Goal: Task Accomplishment & Management: Manage account settings

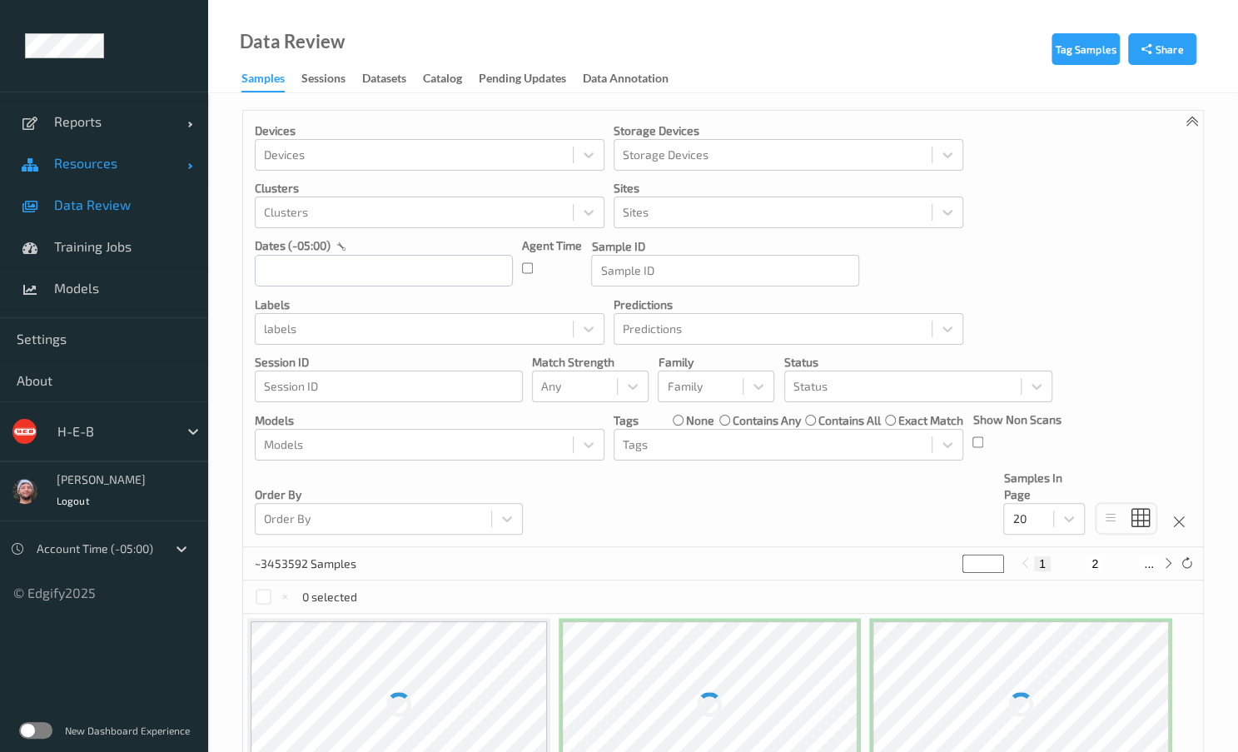
click at [96, 164] on span "Resources" at bounding box center [120, 163] width 133 height 17
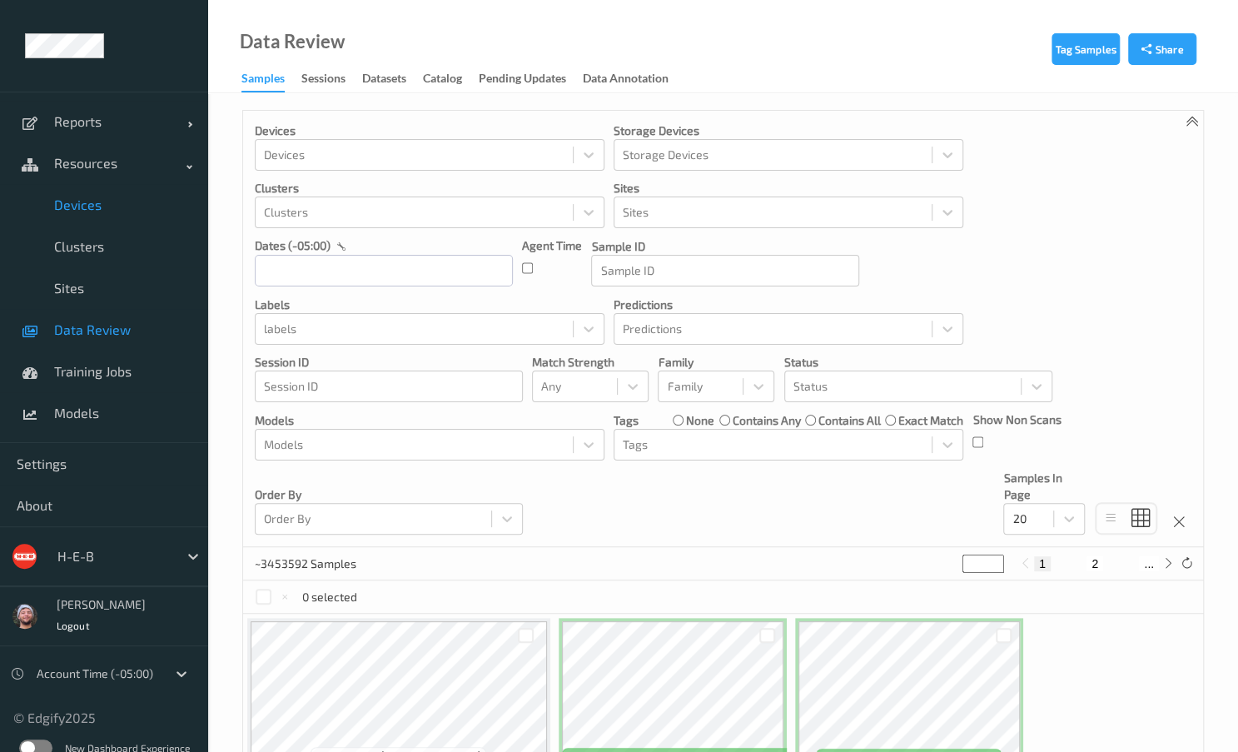
click at [113, 199] on span "Devices" at bounding box center [122, 204] width 137 height 17
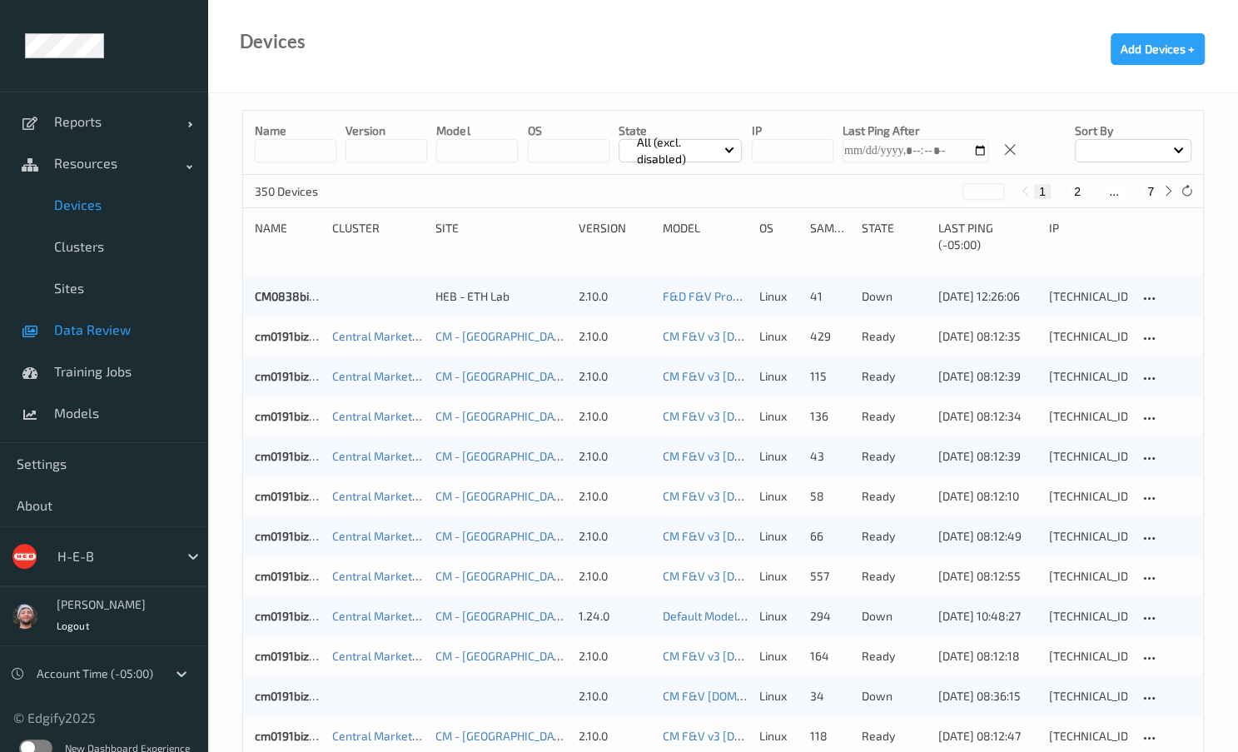
click at [97, 343] on link "Data Review" at bounding box center [104, 330] width 208 height 42
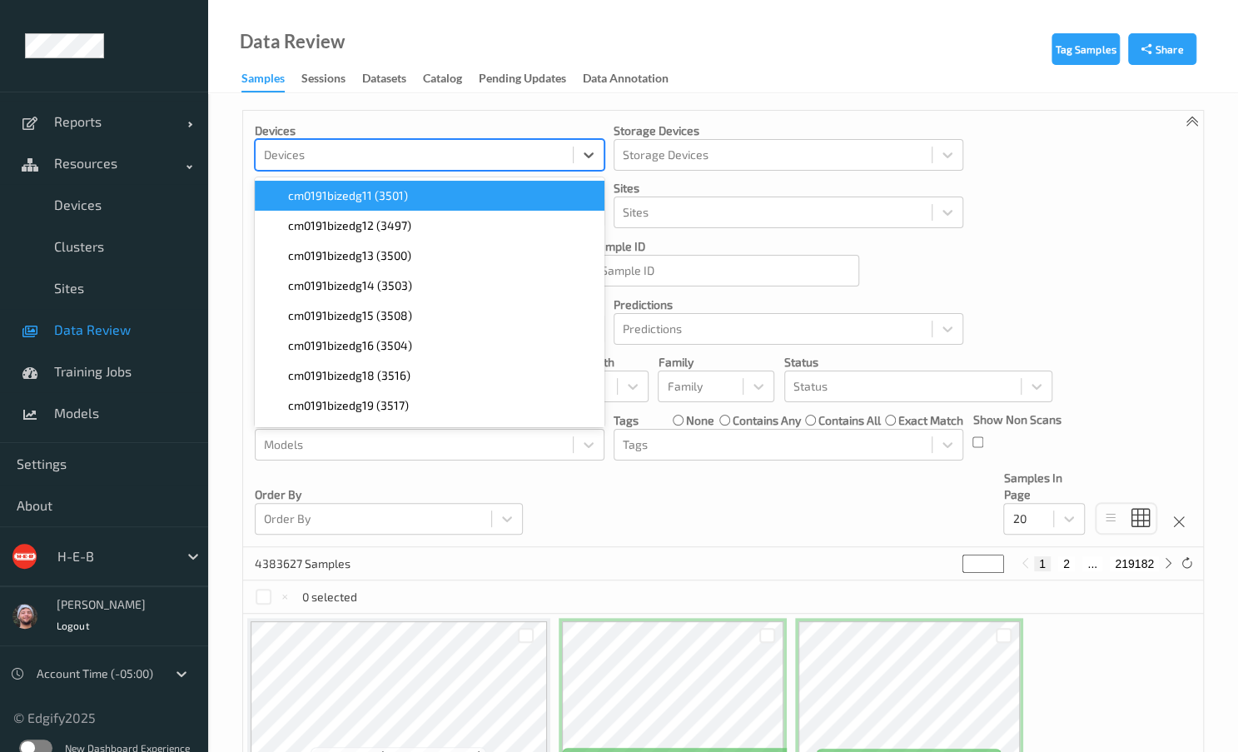
click at [445, 159] on div at bounding box center [414, 155] width 301 height 20
click at [448, 197] on div "cm0191bizedg11 (3501)" at bounding box center [430, 195] width 330 height 17
click at [381, 159] on icon "Remove cm0191bizedg11 (3501)" at bounding box center [381, 155] width 12 height 12
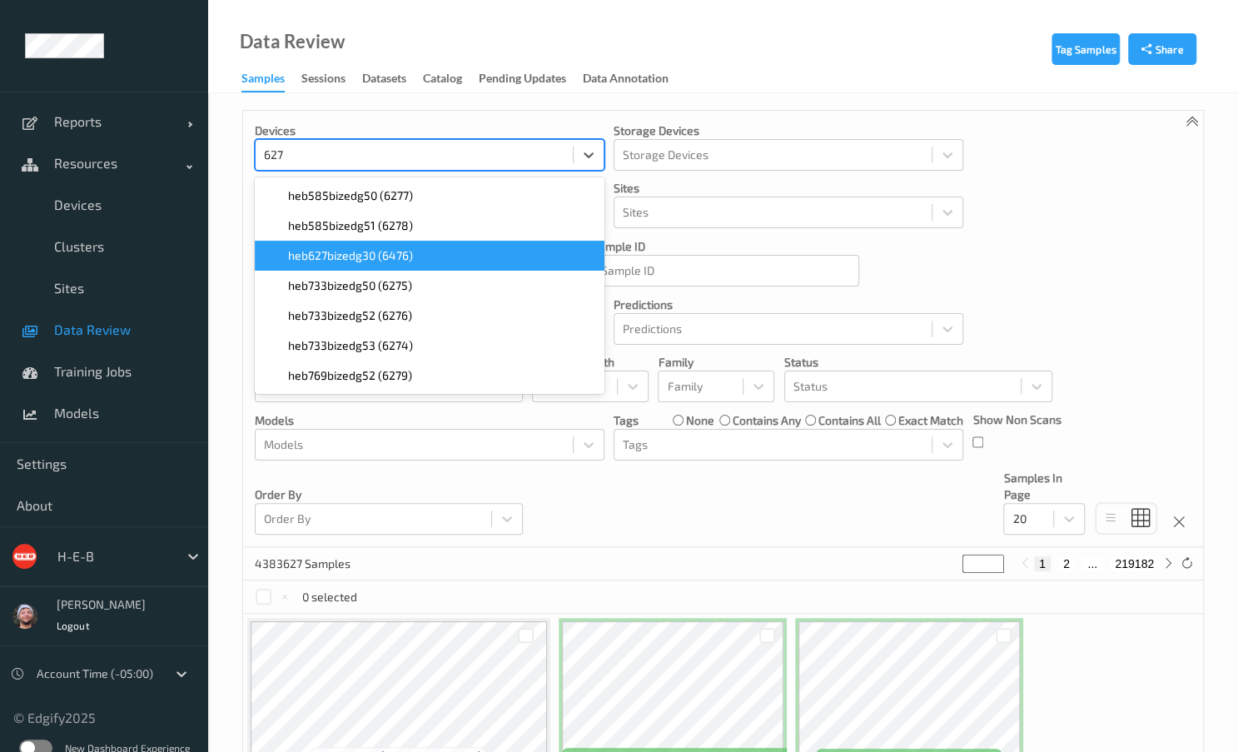
type input "627"
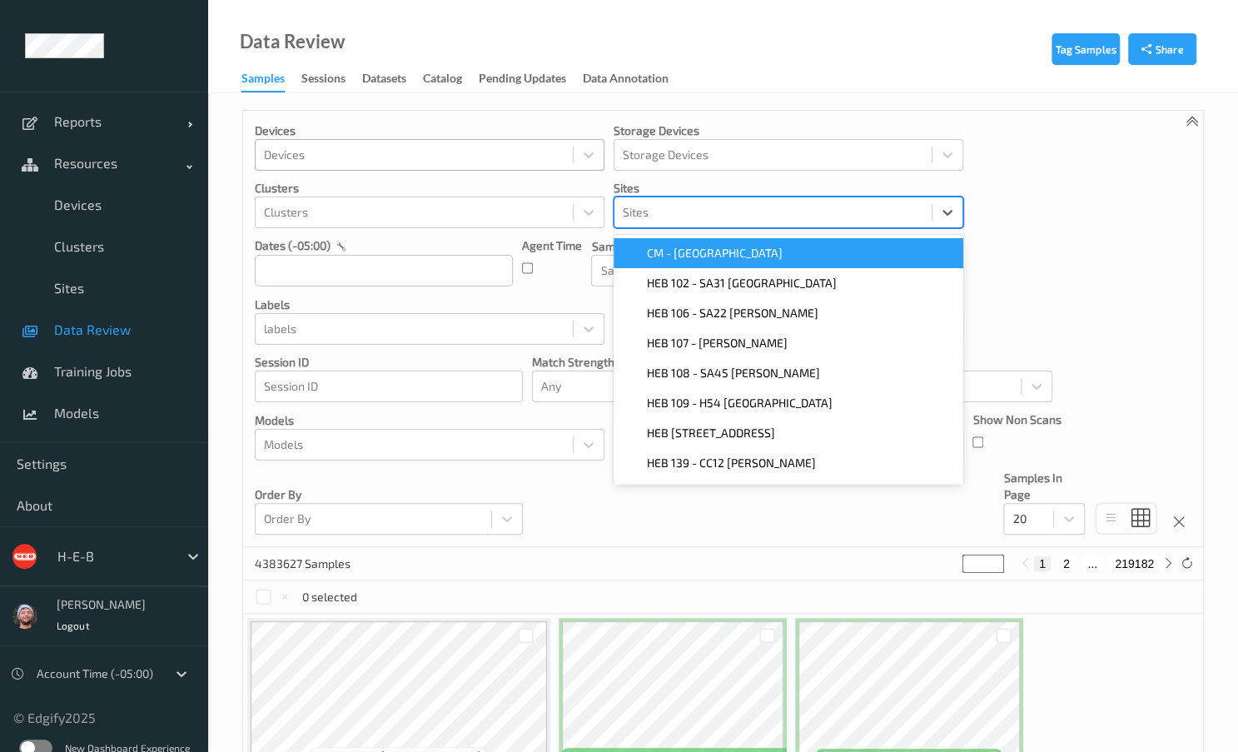
click at [644, 220] on div at bounding box center [773, 212] width 301 height 20
type input "627"
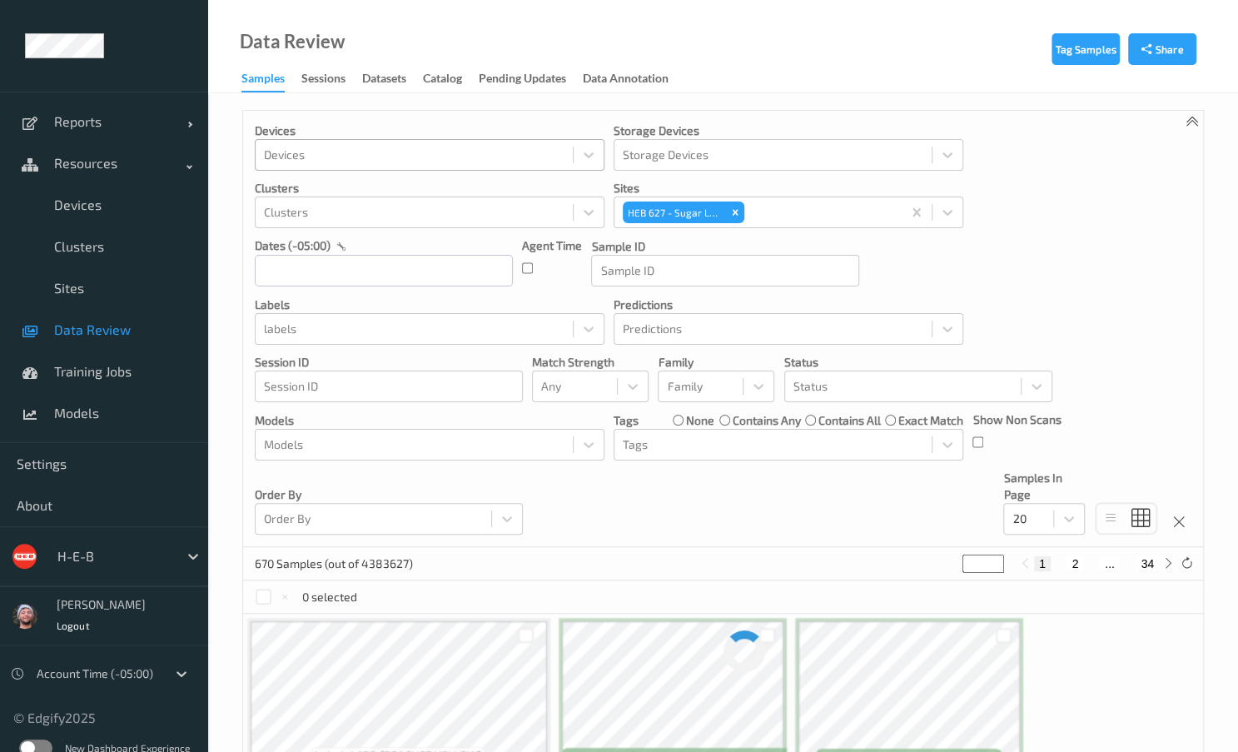
click at [541, 511] on div "Devices Devices Storage Devices Storage Devices Clusters Clusters Sites HEB 627…" at bounding box center [723, 329] width 960 height 436
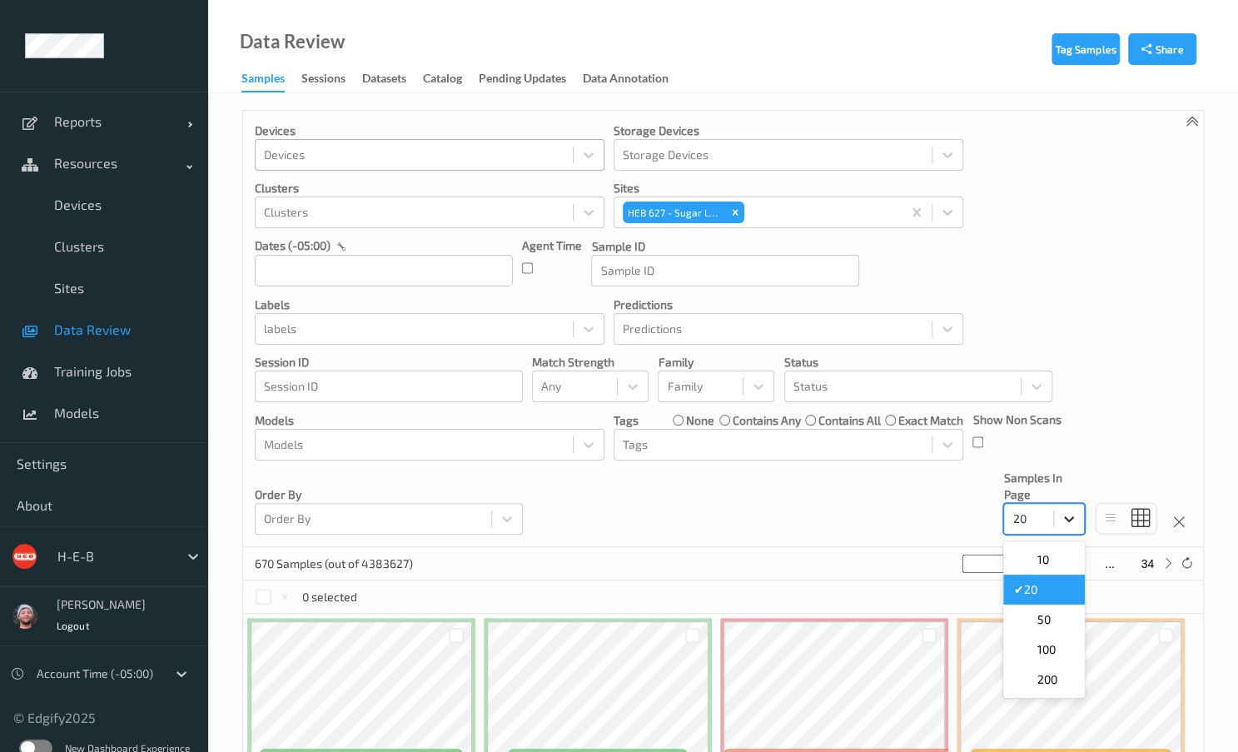
click at [1081, 522] on div at bounding box center [1069, 519] width 30 height 30
click at [1054, 672] on span "200" at bounding box center [1046, 679] width 20 height 17
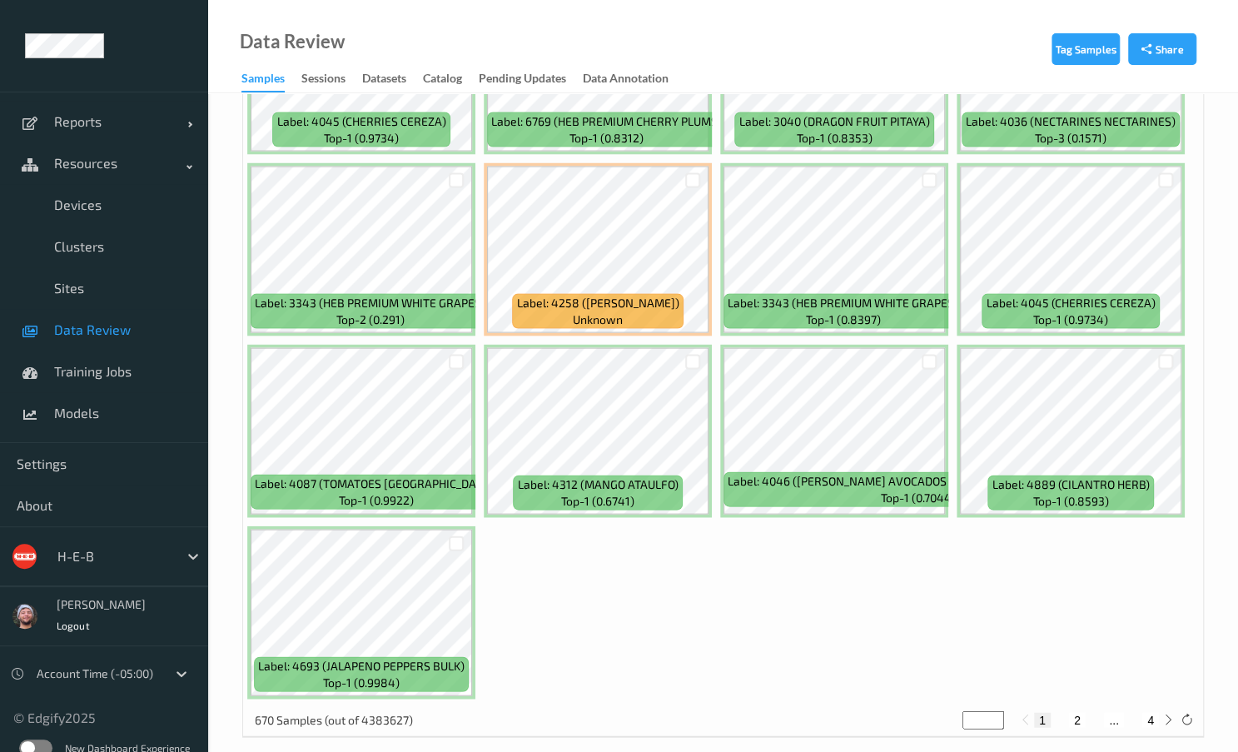
scroll to position [9365, 0]
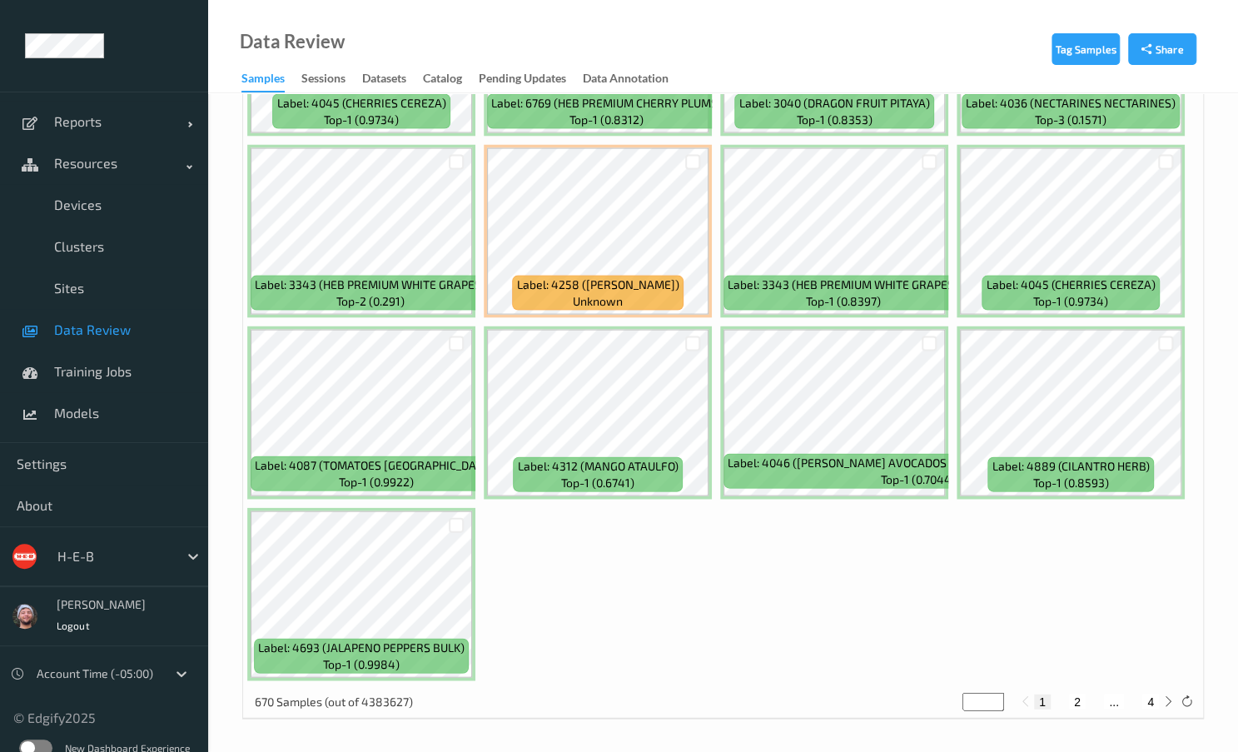
click at [1144, 697] on button "4" at bounding box center [1150, 701] width 17 height 15
type input "*"
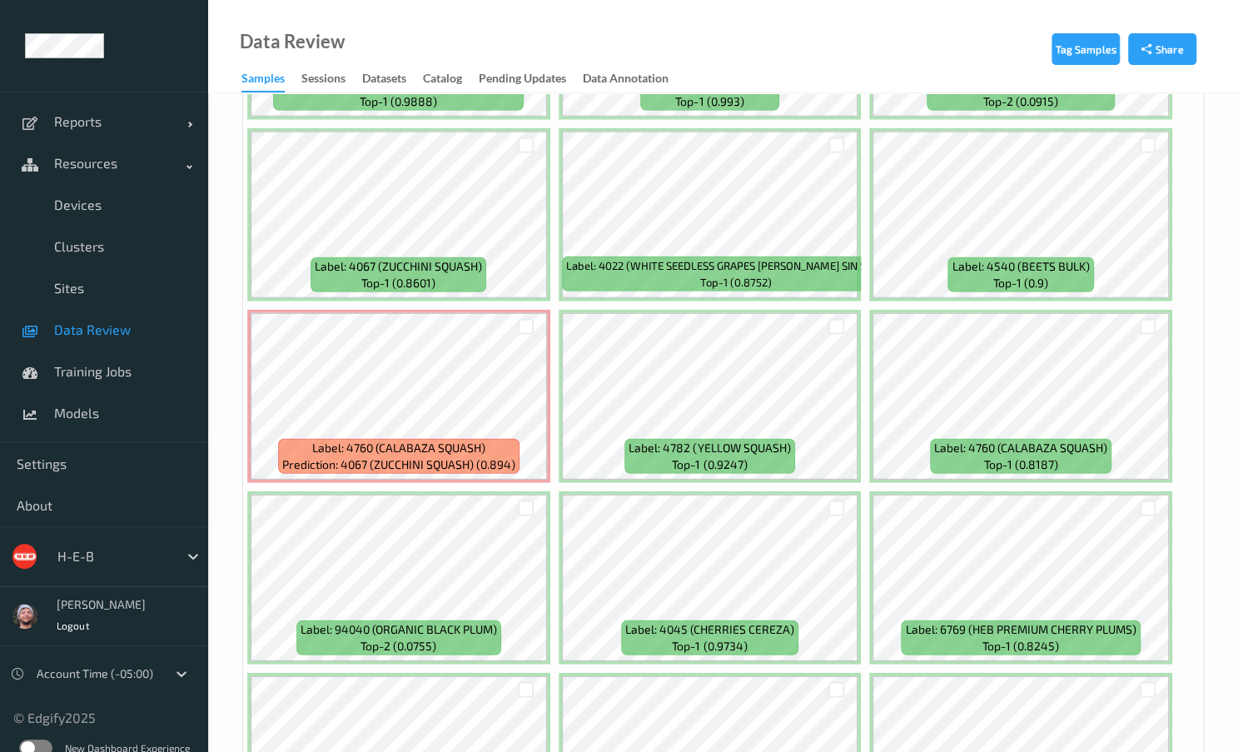
scroll to position [0, 0]
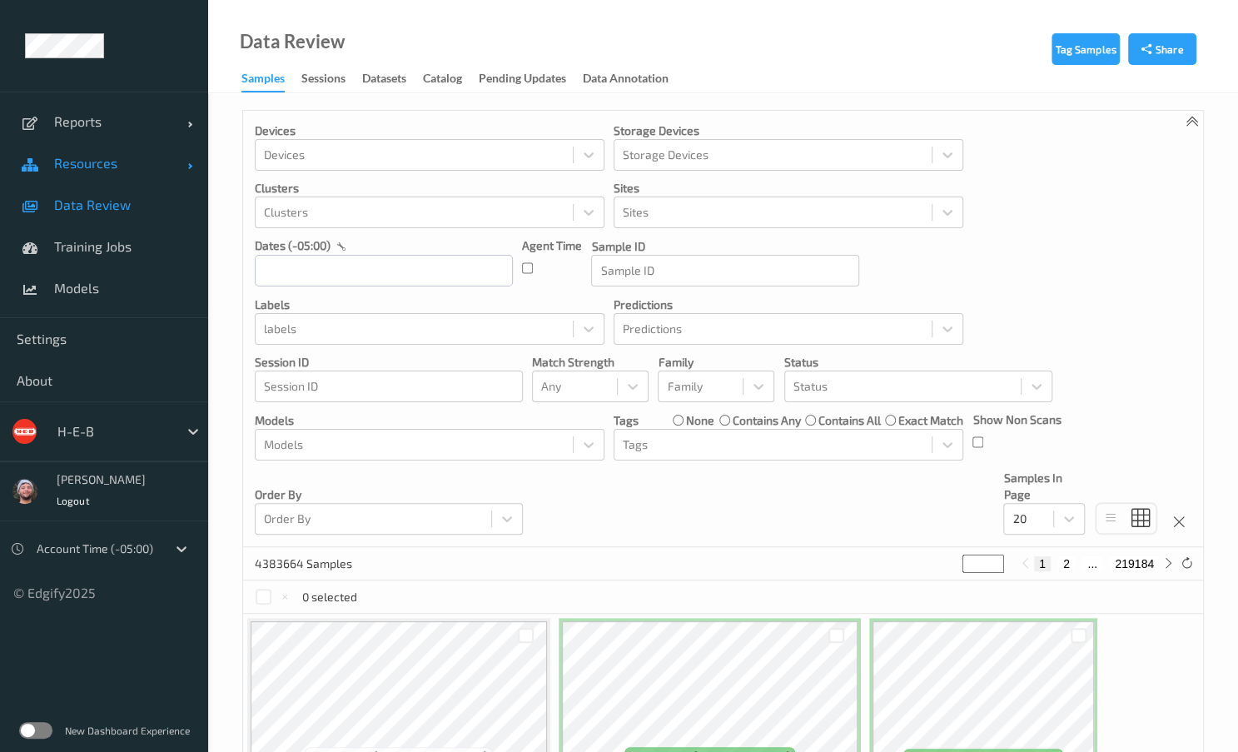
click at [108, 152] on link "Resources" at bounding box center [104, 163] width 208 height 42
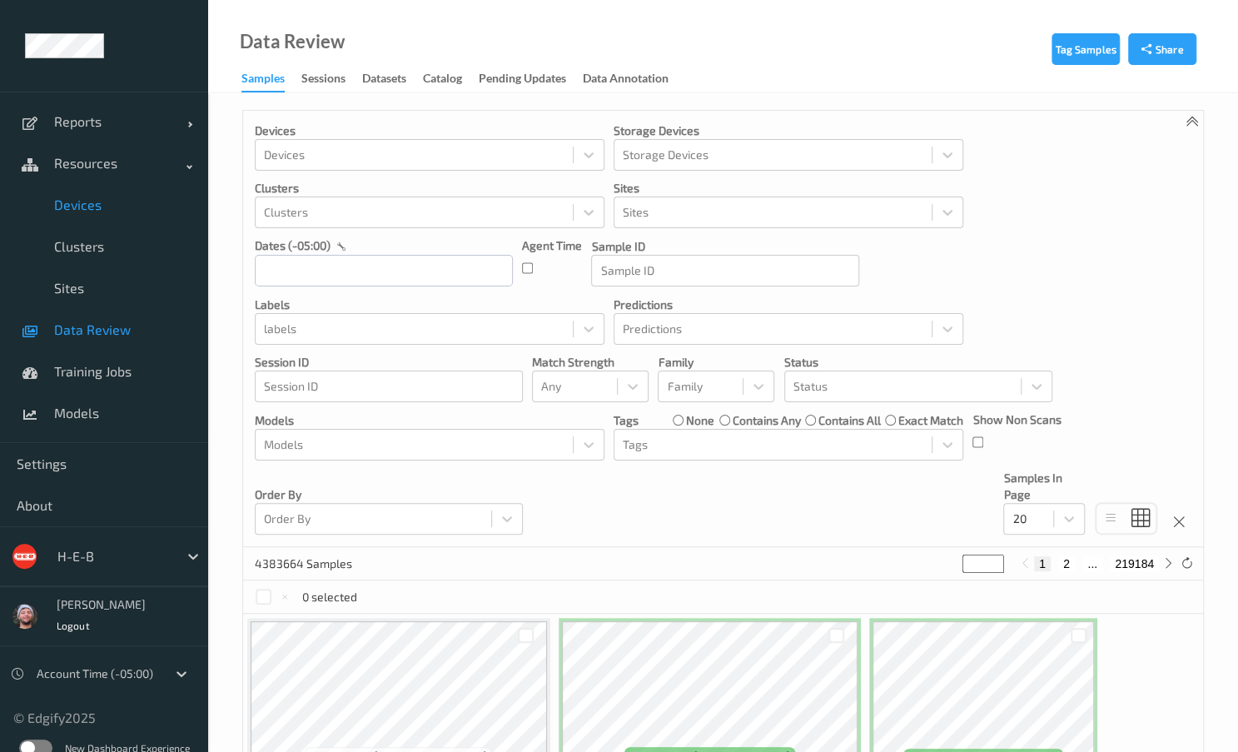
click at [107, 216] on link "Devices" at bounding box center [104, 205] width 208 height 42
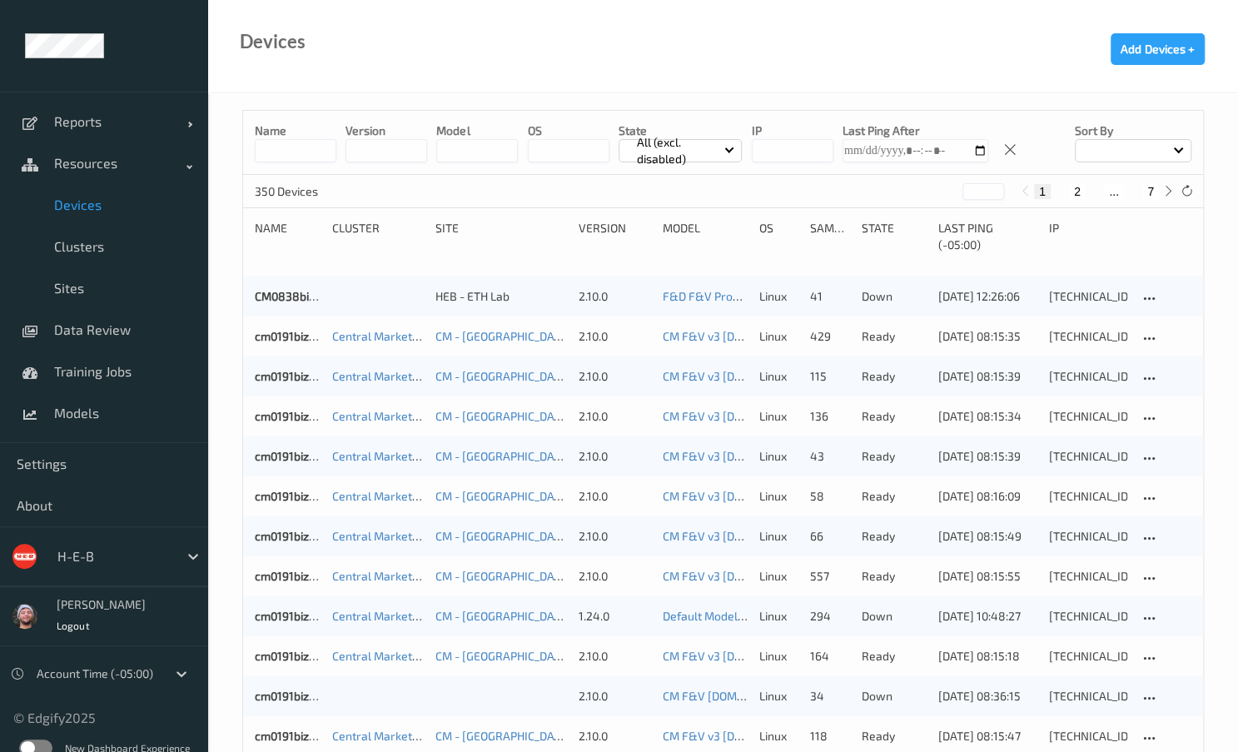
click at [287, 160] on input at bounding box center [296, 150] width 82 height 23
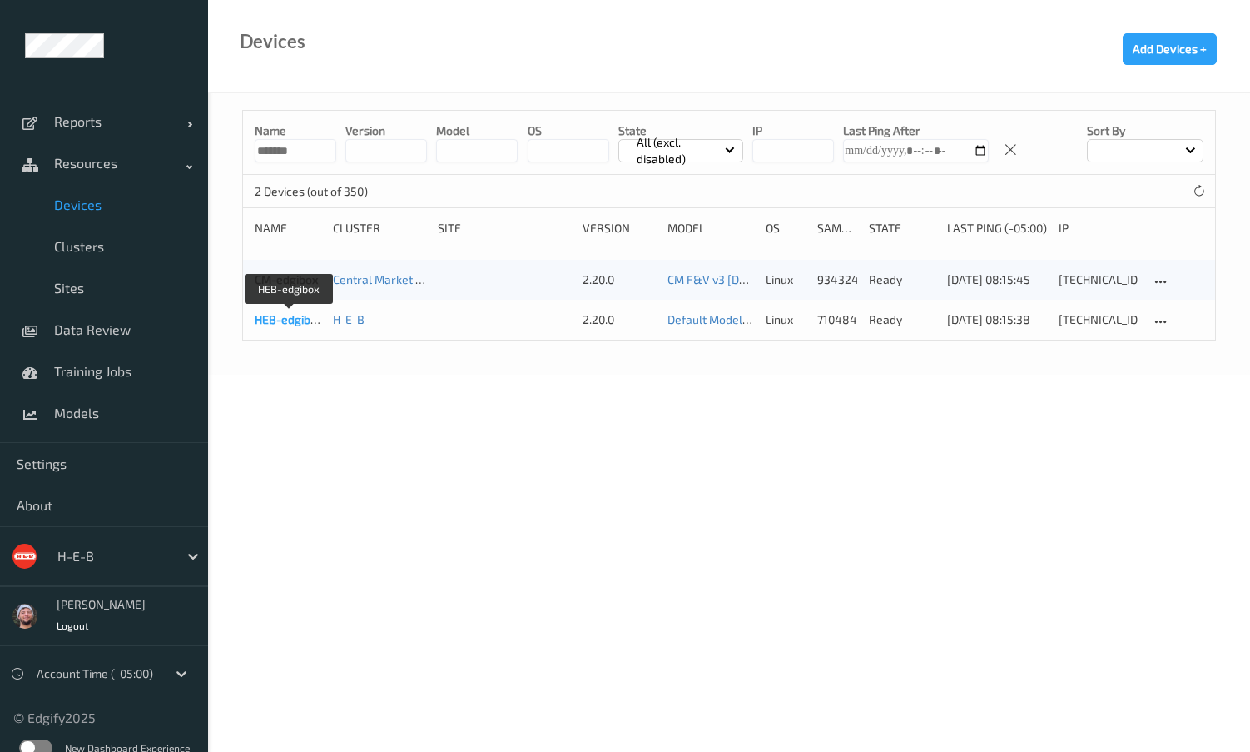
type input "*******"
click at [296, 326] on link "HEB-edgibox" at bounding box center [289, 319] width 68 height 14
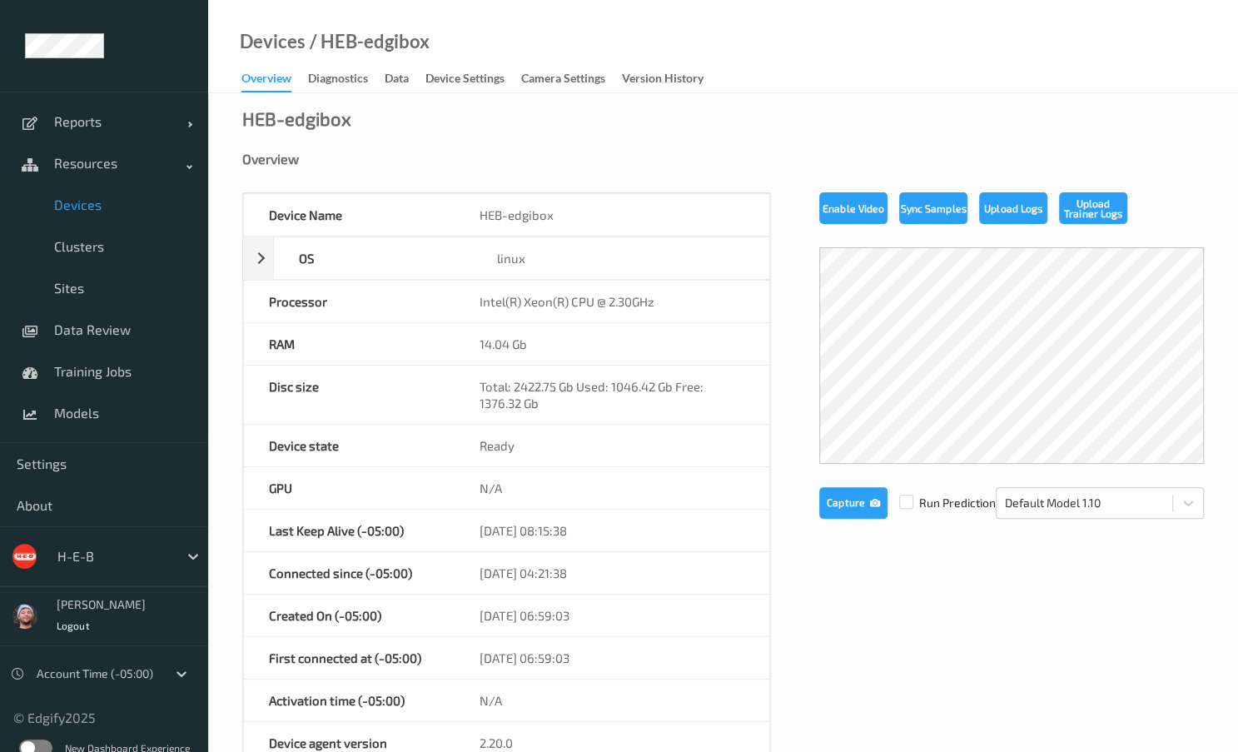
click at [488, 46] on div "Devices / HEB-edgibox Overview Diagnostics Data Device Settings Camera Settings…" at bounding box center [723, 46] width 1030 height 93
click at [466, 87] on div "Device Settings" at bounding box center [464, 80] width 79 height 21
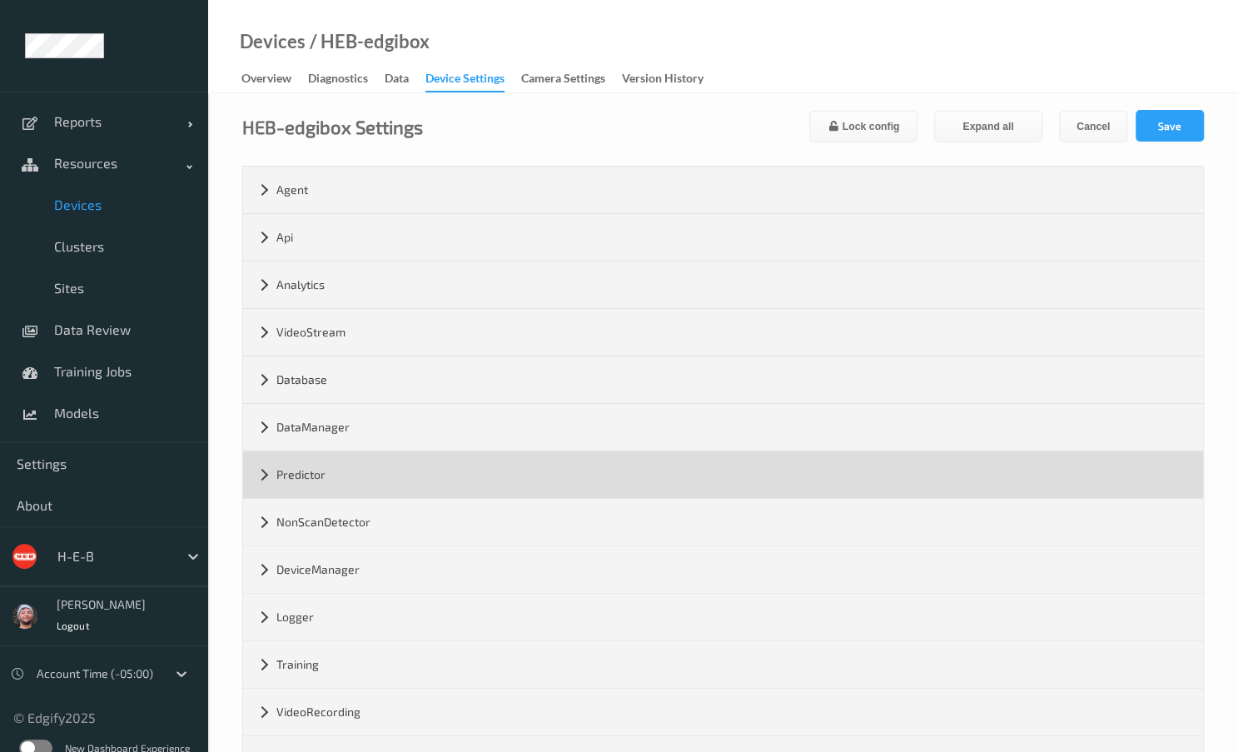
click at [335, 451] on div "Predictor" at bounding box center [723, 474] width 960 height 47
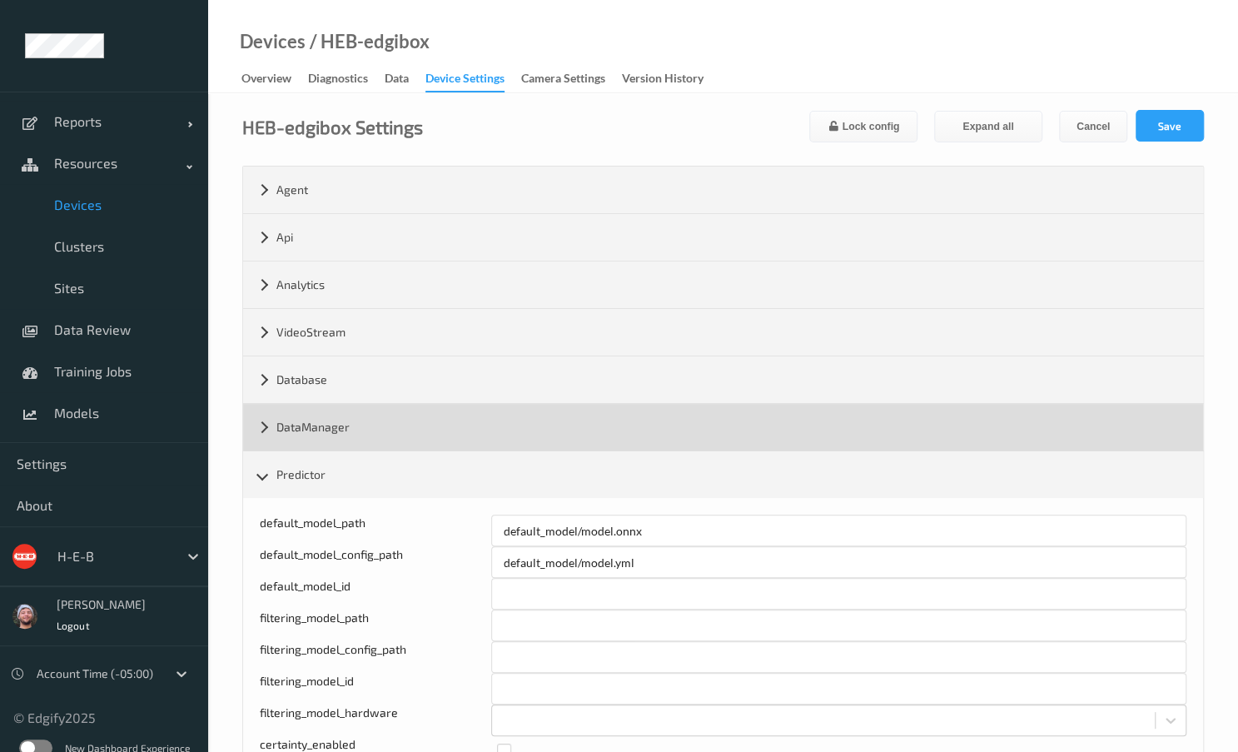
click at [340, 442] on div "DataManager" at bounding box center [723, 427] width 960 height 47
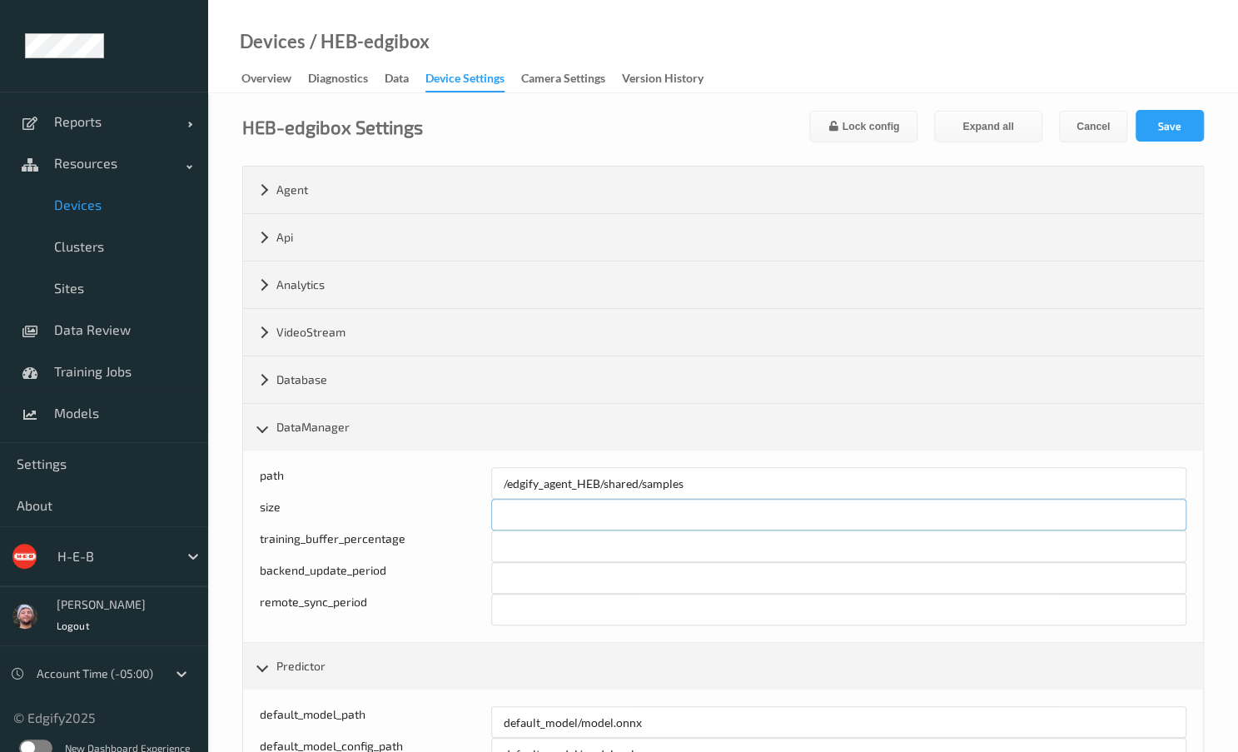
click at [509, 517] on input "******" at bounding box center [838, 515] width 695 height 32
type input "******"
click at [1169, 129] on button "Save" at bounding box center [1169, 126] width 68 height 32
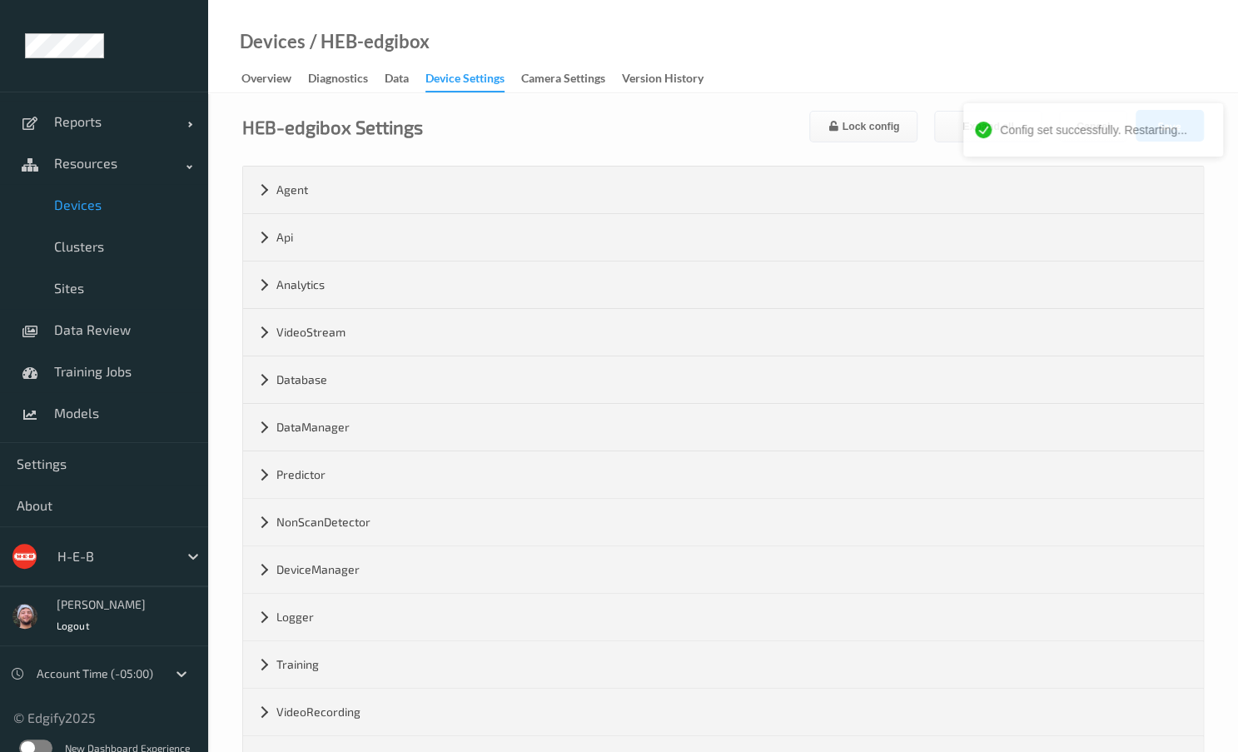
click at [119, 216] on link "Devices" at bounding box center [104, 205] width 208 height 42
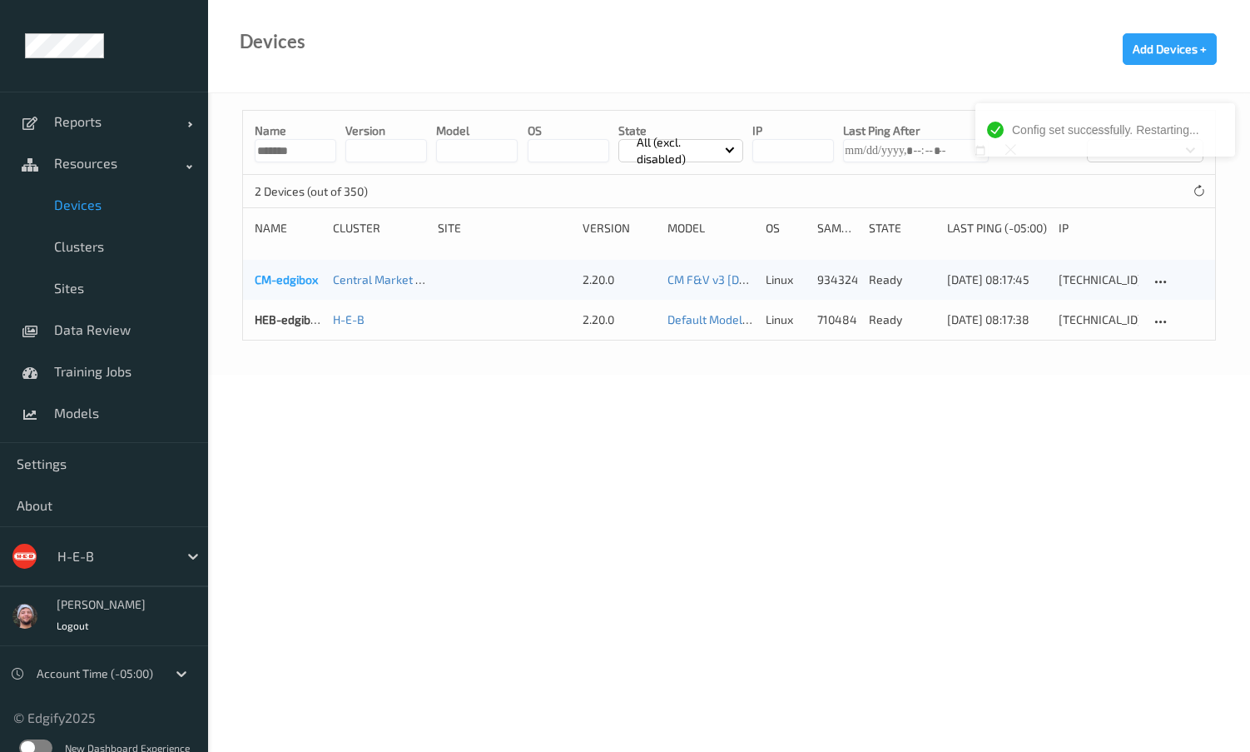
click at [286, 286] on link "CM-edgibox" at bounding box center [286, 279] width 63 height 14
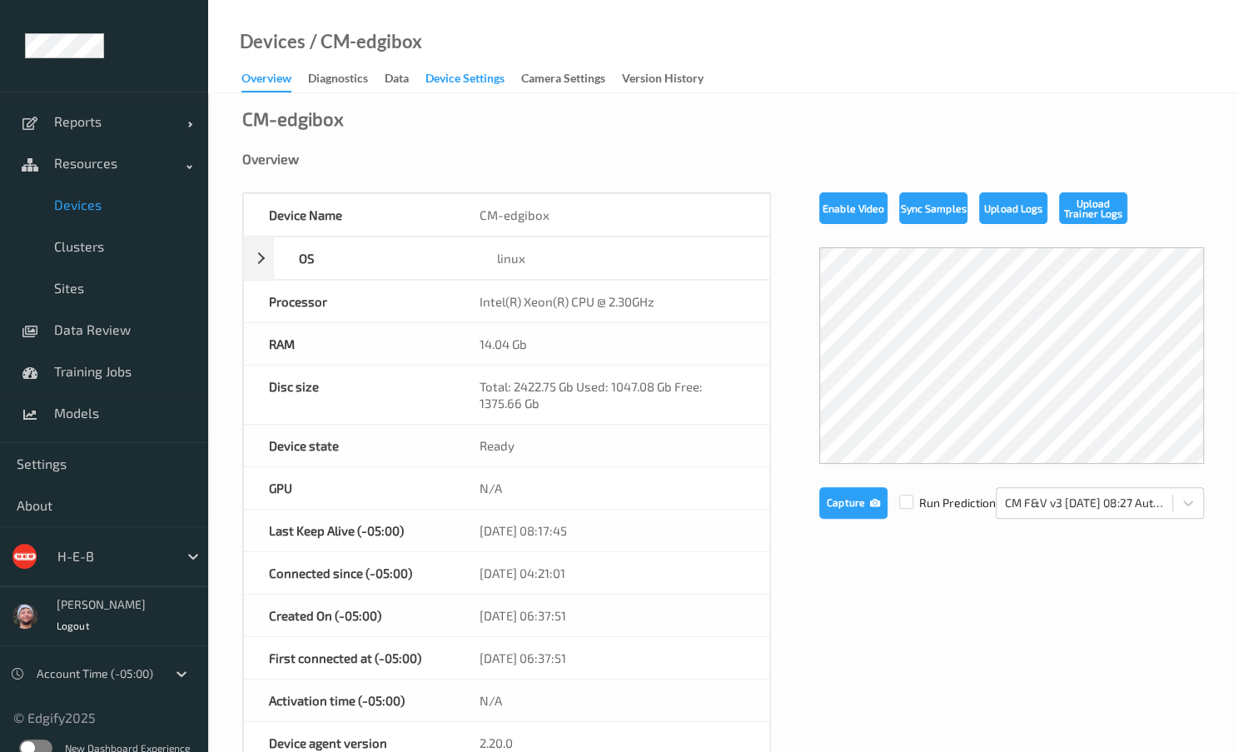
click at [445, 83] on div "Device Settings" at bounding box center [464, 80] width 79 height 21
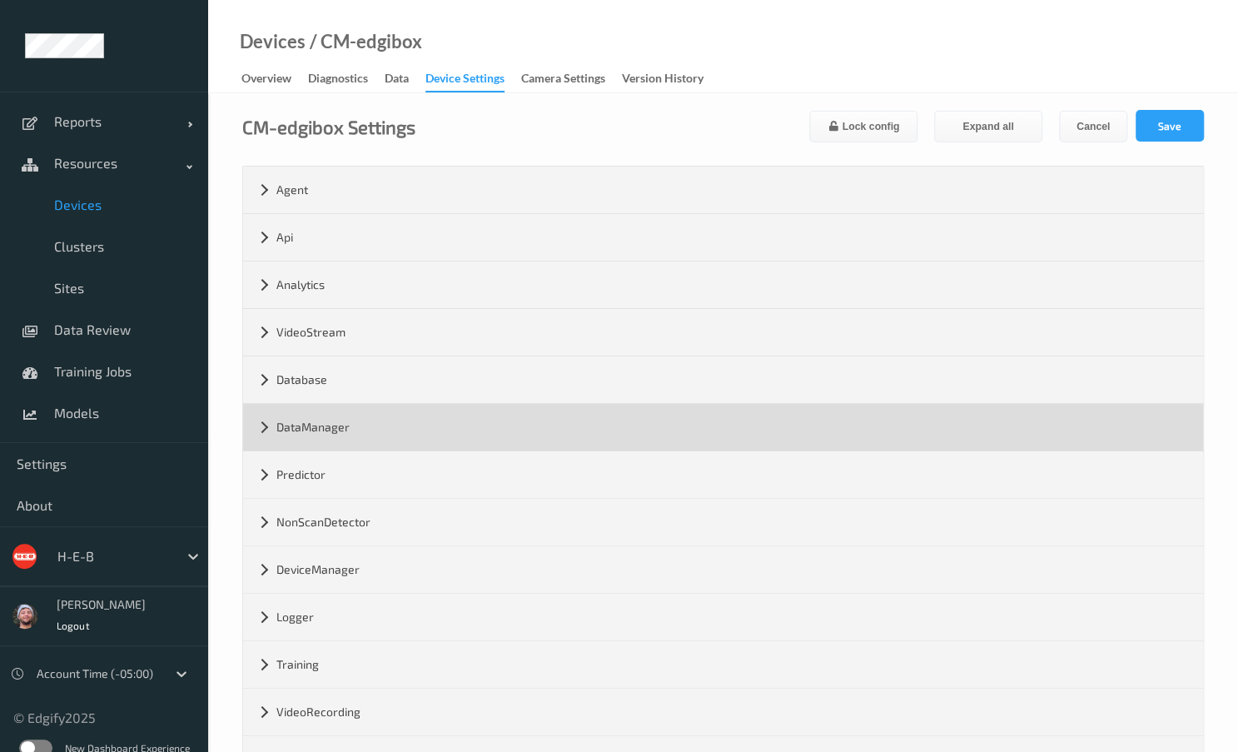
click at [336, 429] on div "DataManager" at bounding box center [723, 427] width 960 height 47
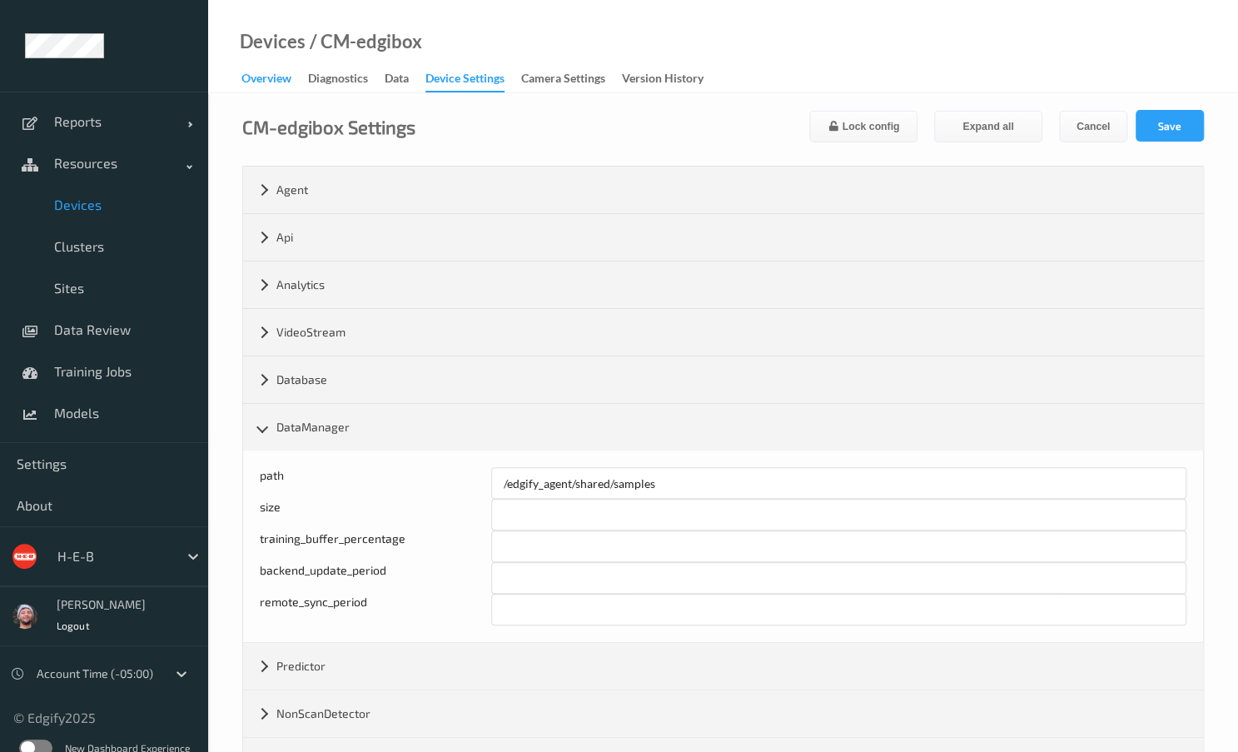
click at [277, 74] on div "Overview" at bounding box center [266, 80] width 50 height 21
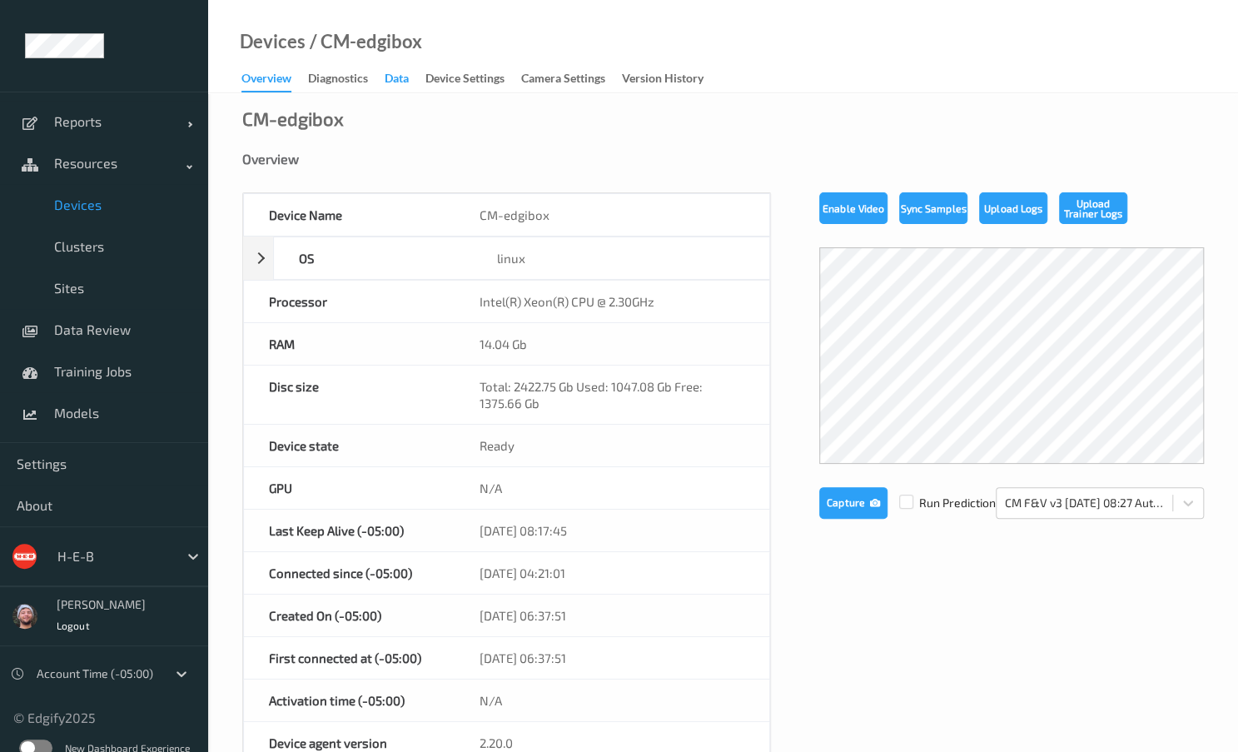
click at [402, 85] on div "Data" at bounding box center [397, 80] width 24 height 21
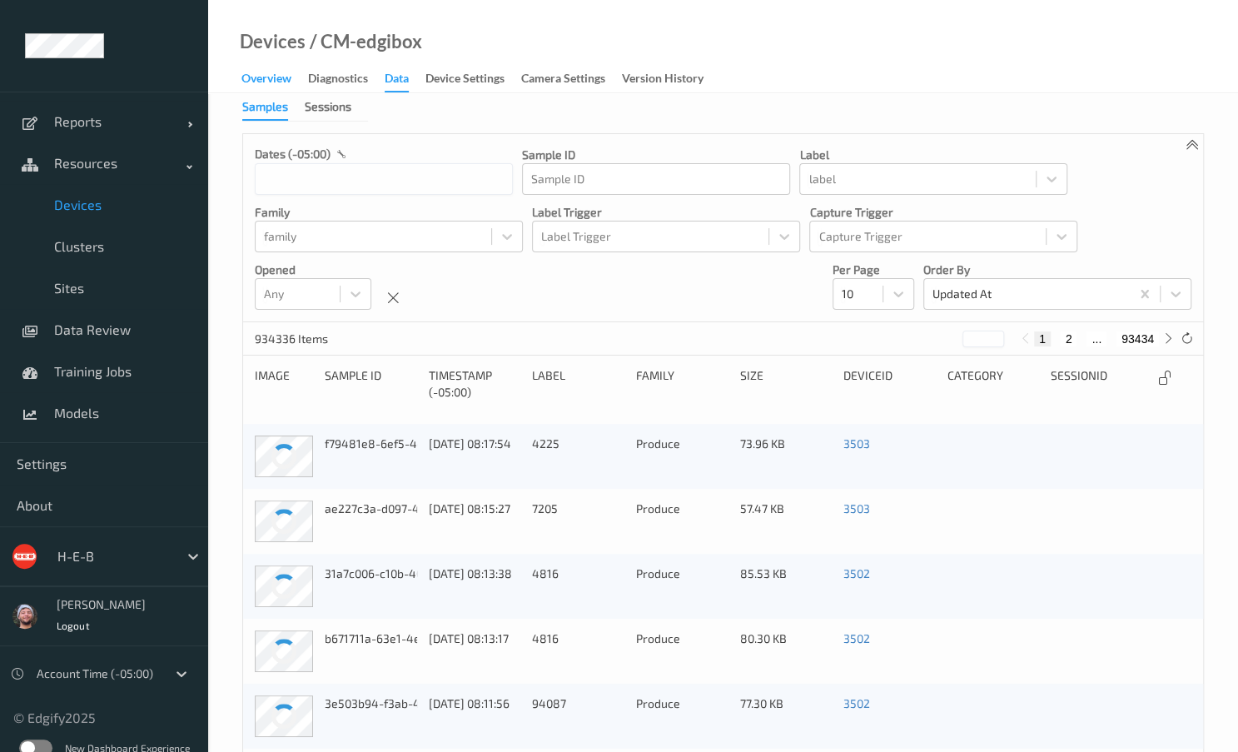
click at [271, 90] on div "Overview" at bounding box center [266, 80] width 50 height 21
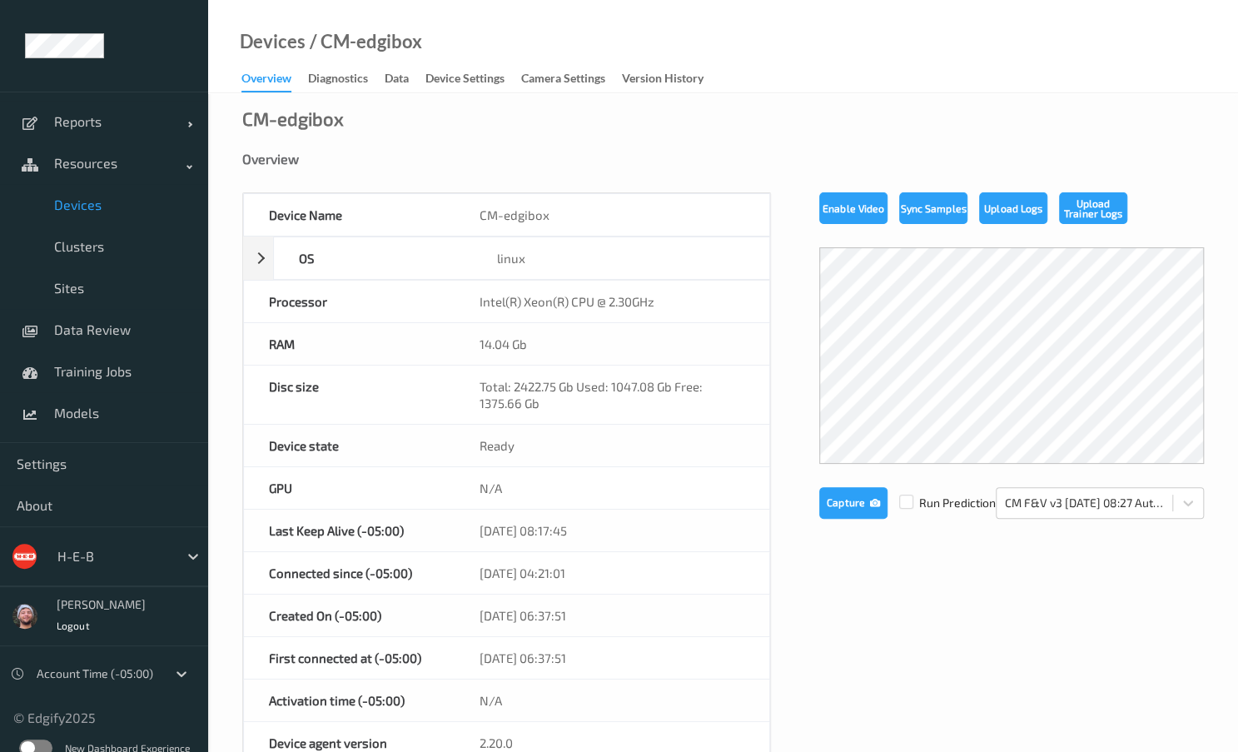
click at [34, 741] on label at bounding box center [35, 747] width 33 height 17
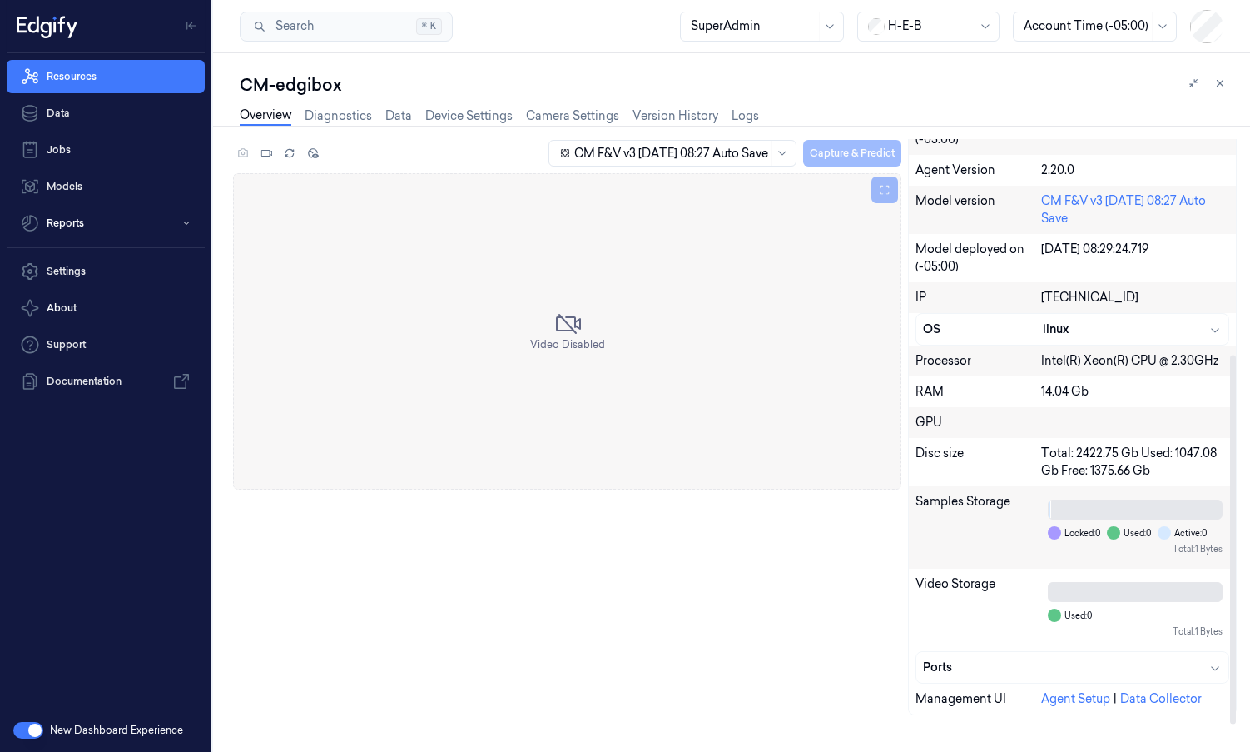
scroll to position [342, 0]
click at [221, 624] on div "CM F&V v3 [DATE] 08:27 Auto Save Capture & Predict Video Disabled Description D…" at bounding box center [728, 445] width 1044 height 613
click at [112, 114] on link "Data" at bounding box center [106, 113] width 198 height 33
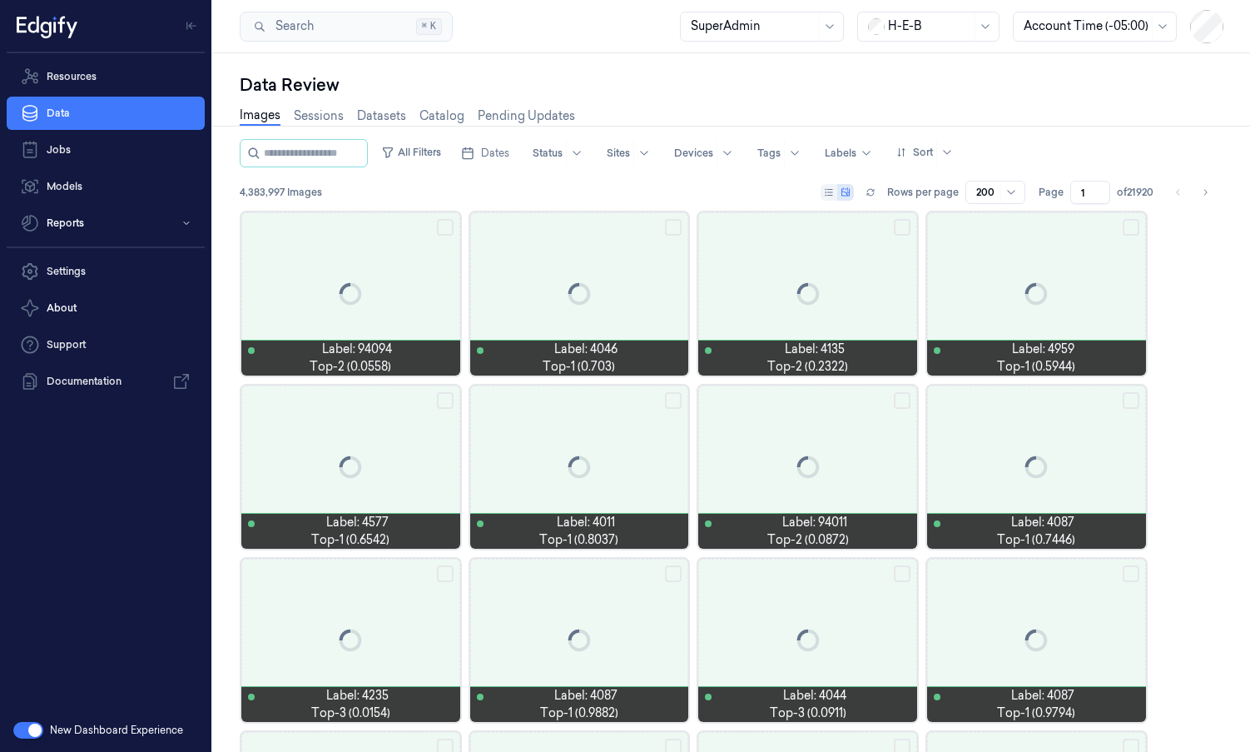
click at [27, 730] on button "button" at bounding box center [28, 730] width 30 height 17
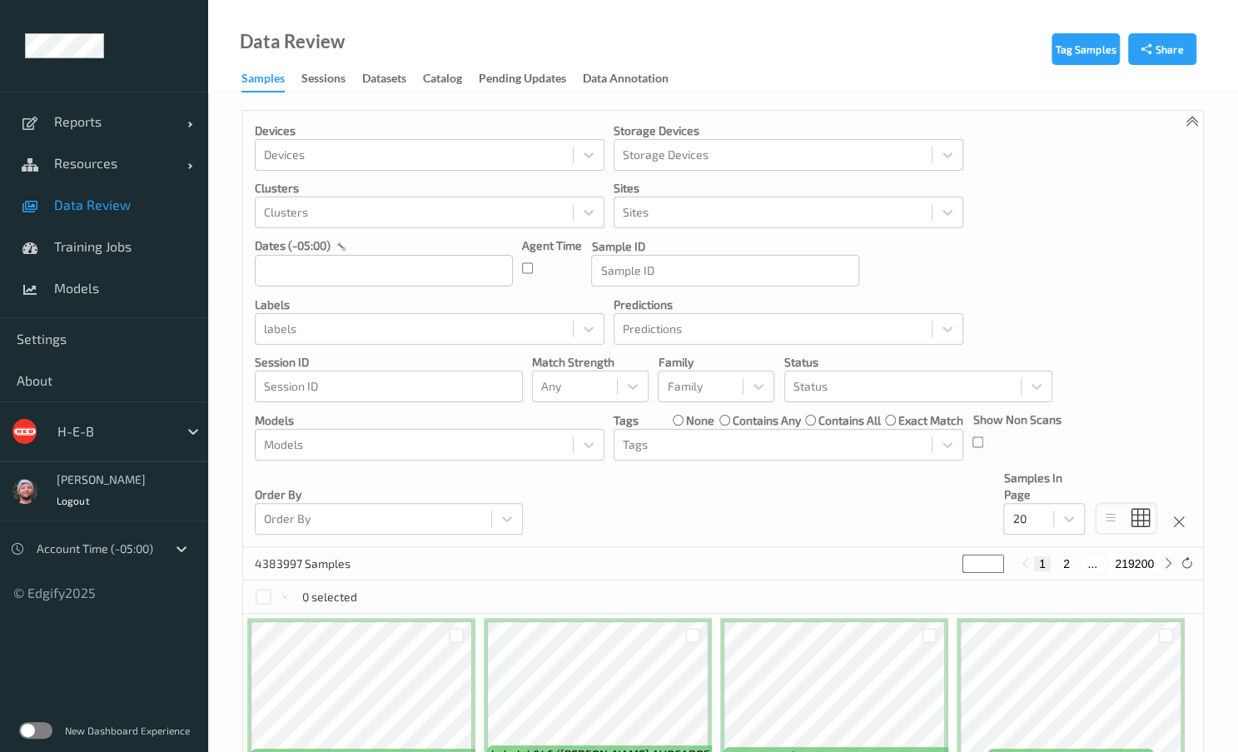
click at [161, 313] on div "Reports Default Report Customized Report Resources Devices Clusters Sites Data …" at bounding box center [104, 205] width 208 height 226
click at [160, 309] on div "Reports Default Report Customized Report Resources Devices Clusters Sites Data …" at bounding box center [104, 205] width 208 height 226
click at [155, 305] on link "Models" at bounding box center [104, 288] width 208 height 42
